Goal: Task Accomplishment & Management: Use online tool/utility

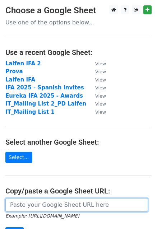
click at [25, 204] on input "url" at bounding box center [76, 205] width 142 height 14
paste input "[URL][DOMAIN_NAME]"
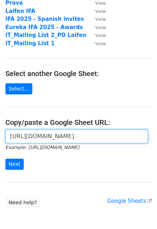
scroll to position [69, 0]
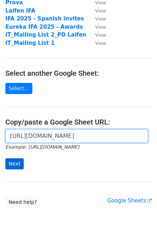
type input "[URL][DOMAIN_NAME]"
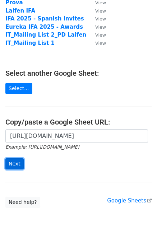
scroll to position [0, 0]
click at [9, 165] on input "Next" at bounding box center [14, 163] width 18 height 11
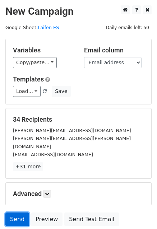
click at [12, 212] on link "Send" at bounding box center [17, 219] width 24 height 14
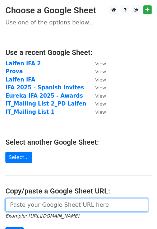
click at [61, 203] on input "url" at bounding box center [76, 205] width 142 height 14
paste input "[URL][DOMAIN_NAME]"
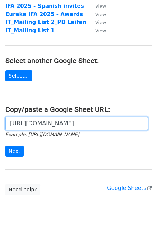
scroll to position [82, 0]
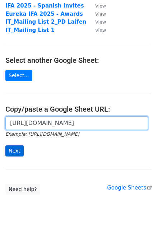
type input "[URL][DOMAIN_NAME]"
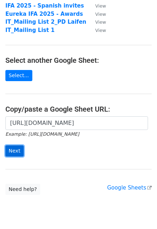
click at [21, 155] on input "Next" at bounding box center [14, 150] width 18 height 11
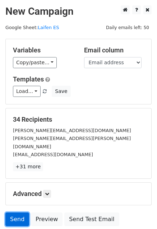
click at [15, 212] on link "Send" at bounding box center [17, 219] width 24 height 14
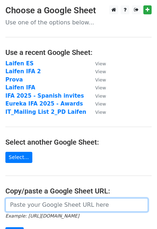
click at [25, 208] on input "url" at bounding box center [76, 205] width 142 height 14
paste input "https://docs.google.com/spreadsheets/d/1bFigOPYxciAXRA8SYX6Nf4o7iZYPkNSYWi9iWp8…"
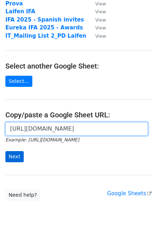
type input "https://docs.google.com/spreadsheets/d/1bFigOPYxciAXRA8SYX6Nf4o7iZYPkNSYWi9iWp8…"
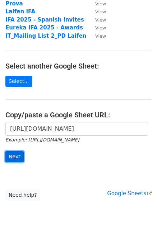
click at [20, 156] on input "Next" at bounding box center [14, 156] width 18 height 11
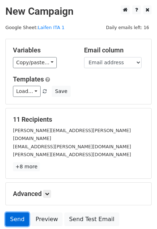
click at [17, 213] on link "Send" at bounding box center [17, 219] width 24 height 14
